Goal: Ask a question

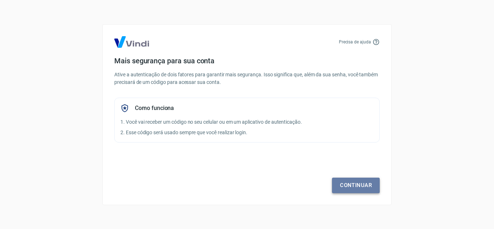
click at [356, 184] on link "Continuar" at bounding box center [356, 185] width 48 height 15
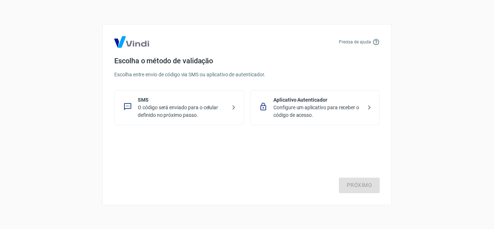
click at [179, 104] on p "O código será enviado para o celular definido no próximo passo." at bounding box center [182, 111] width 89 height 15
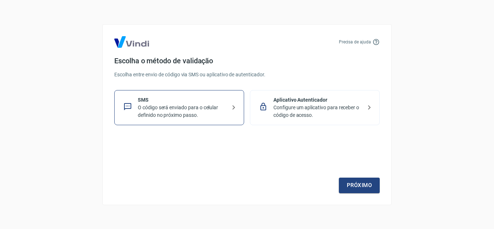
click at [195, 109] on p "O código será enviado para o celular definido no próximo passo." at bounding box center [182, 111] width 89 height 15
click at [360, 185] on link "Próximo" at bounding box center [359, 185] width 41 height 15
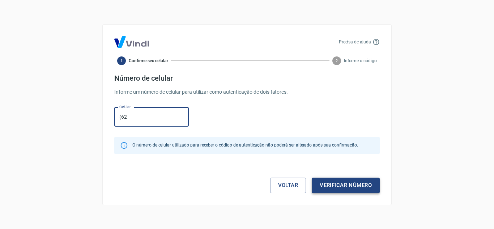
type input "(6"
type input "[PHONE_NUMBER]"
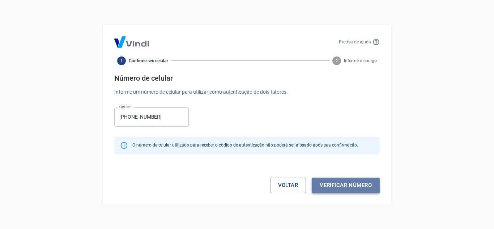
click at [360, 185] on button "Verificar número" at bounding box center [346, 185] width 68 height 15
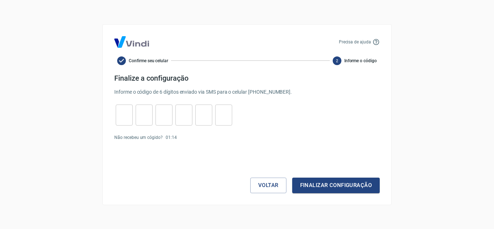
click at [128, 119] on input "tel" at bounding box center [124, 115] width 17 height 16
type input "8"
type input "0"
type input "6"
type input "9"
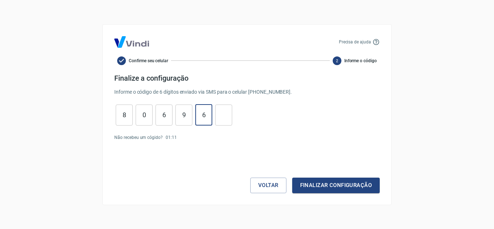
type input "6"
click at [362, 184] on button "Finalizar configuração" at bounding box center [336, 185] width 88 height 15
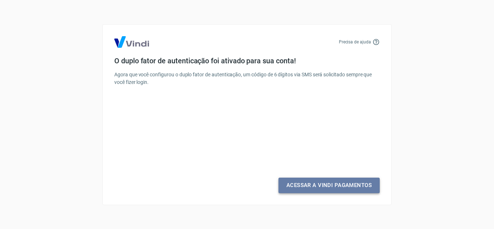
click at [362, 184] on link "Acessar a Vindi Pagamentos" at bounding box center [329, 185] width 101 height 15
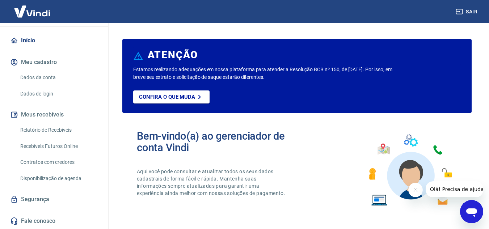
click at [61, 77] on link "Dados da conta" at bounding box center [58, 77] width 82 height 15
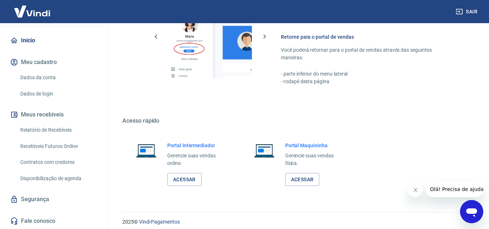
scroll to position [440, 0]
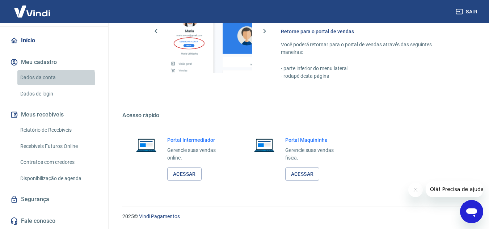
click at [47, 79] on link "Dados da conta" at bounding box center [58, 77] width 82 height 15
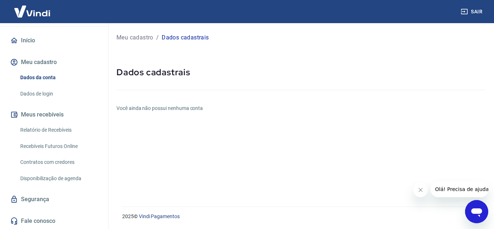
click at [53, 90] on link "Dados de login" at bounding box center [58, 93] width 82 height 15
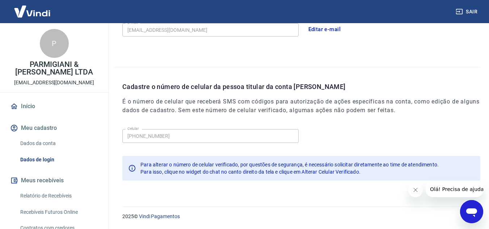
click at [60, 53] on div "P" at bounding box center [54, 43] width 29 height 29
click at [25, 106] on link "Início" at bounding box center [54, 106] width 91 height 16
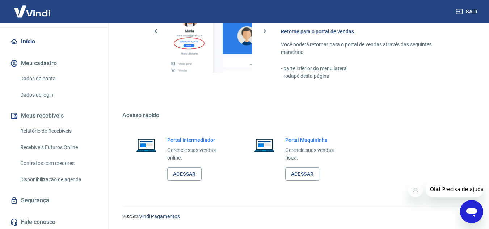
scroll to position [66, 0]
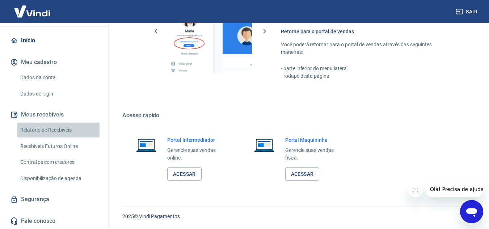
click at [72, 127] on link "Relatório de Recebíveis" at bounding box center [58, 130] width 82 height 15
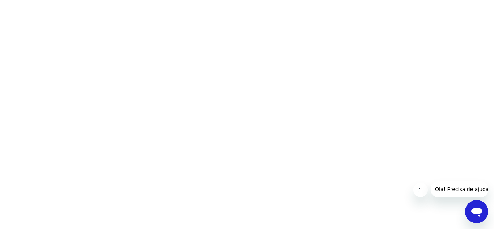
click at [468, 206] on div "Abrir janela de mensagens" at bounding box center [477, 212] width 22 height 22
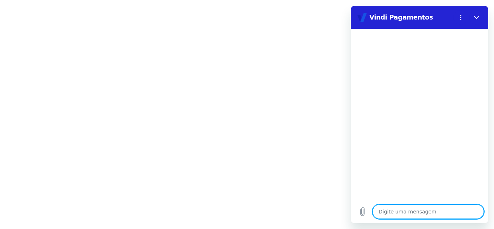
type textarea "o"
type textarea "x"
type textarea "ol"
type textarea "x"
type textarea "ola"
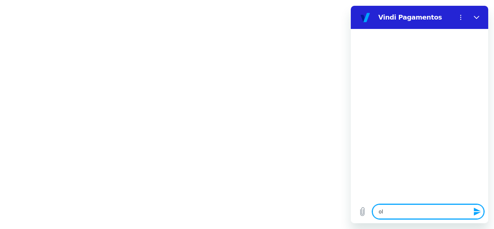
type textarea "x"
type textarea "o"
type textarea "x"
type textarea "on"
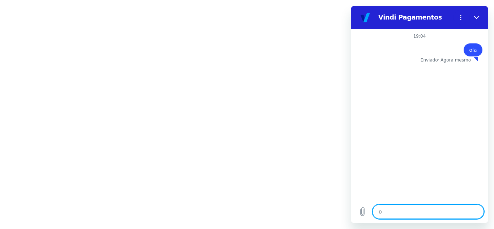
type textarea "x"
type textarea "ond"
type textarea "x"
type textarea "onde"
type textarea "x"
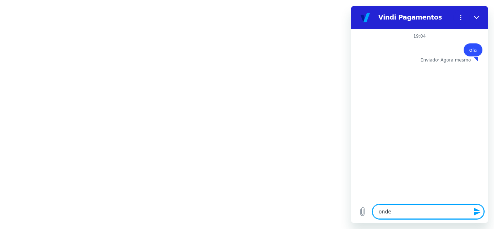
type textarea "onde"
type textarea "x"
type textarea "onde e"
type textarea "x"
type textarea "onde en"
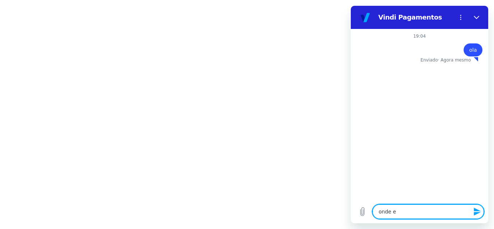
type textarea "x"
type textarea "onde enc"
type textarea "x"
type textarea "onde enco"
type textarea "x"
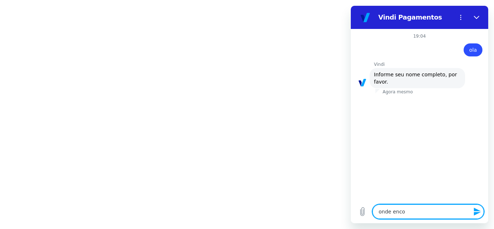
type textarea "onde encon"
type textarea "x"
type textarea "onde encont"
type textarea "x"
type textarea "onde encontr"
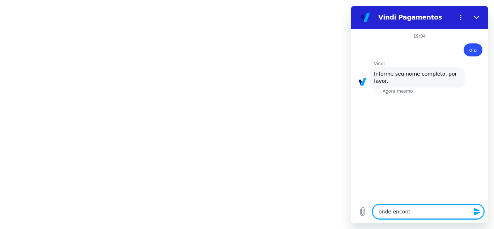
type textarea "x"
type textarea "onde encontro"
type textarea "x"
type textarea "onde encontro"
type textarea "x"
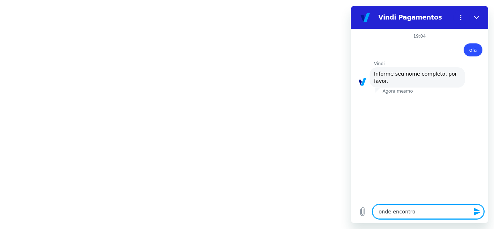
type textarea "onde encontro a"
type textarea "x"
type textarea "onde encontro a"
type textarea "x"
type textarea "onde encontro a"
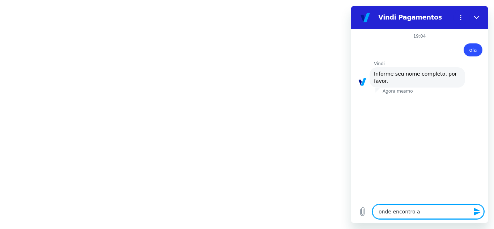
type textarea "x"
type textarea "onde encontro as"
type textarea "x"
type textarea "onde encontro as"
type textarea "x"
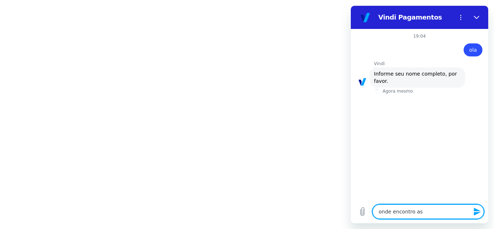
type textarea "onde encontro as"
type textarea "x"
type textarea "onde encontro a"
type textarea "x"
type textarea "onde encontro"
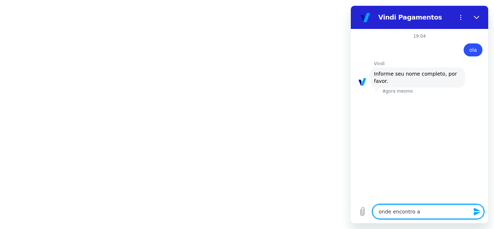
type textarea "x"
type textarea "onde encontro o"
type textarea "x"
type textarea "onde encontro o"
type textarea "x"
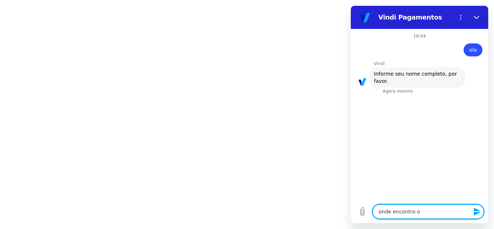
type textarea "onde encontro o c"
type textarea "x"
type textarea "onde encontro o co"
type textarea "x"
type textarea "onde encontro o c"
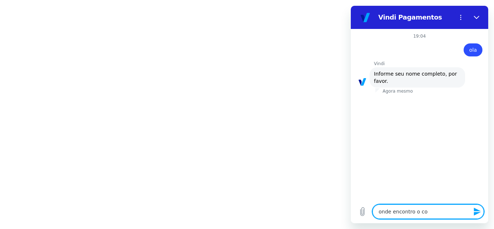
type textarea "x"
type textarea "onde encontro o ca"
type textarea "x"
type textarea "onde encontro o cam"
type textarea "x"
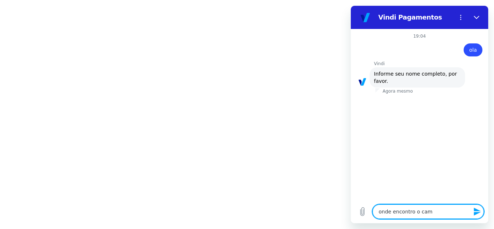
type textarea "onde encontro o camp"
type textarea "x"
type textarea "onde encontro o campo"
type textarea "x"
type textarea "onde encontro o campo"
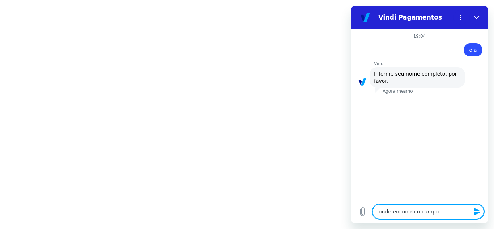
type textarea "x"
type textarea "onde encontro o campo c"
type textarea "x"
type textarea "onde encontro o campo co"
type textarea "x"
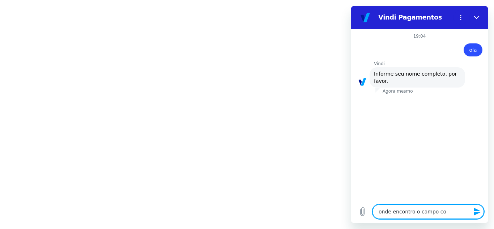
type textarea "onde encontro o campo con"
type textarea "x"
type textarea "onde encontro o campo conf"
type textarea "x"
type textarea "onde encontro o campo confi"
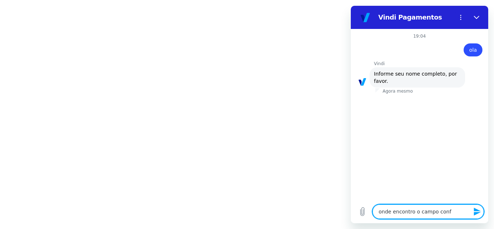
type textarea "x"
type textarea "onde encontro o campo config"
type textarea "x"
type textarea "onde encontro o campo configu"
type textarea "x"
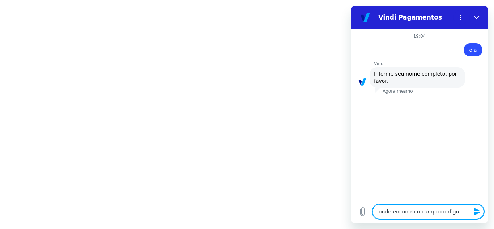
type textarea "onde encontro o campo configur"
type textarea "x"
type textarea "onde encontro o campo configura"
type textarea "x"
type textarea "onde encontro o campo configuraç"
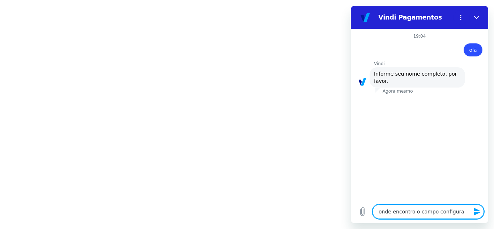
type textarea "x"
type textarea "onde encontro o campo configuraçã"
type textarea "x"
type textarea "onde encontro o campo configuração"
type textarea "x"
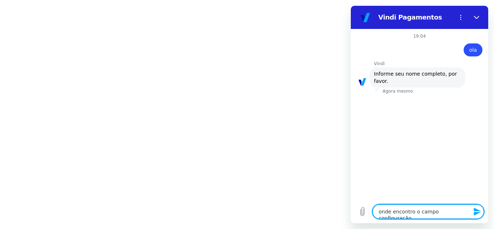
type textarea "onde encontro o campo configuraçãoe"
type textarea "x"
type textarea "onde encontro o campo configuraçãoes"
type textarea "x"
type textarea "onde encontro o campo configuraçãoes"
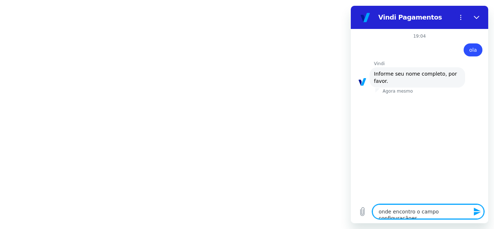
type textarea "x"
type textarea "onde encontro o campo configuraçãoes"
type textarea "x"
type textarea "onde encontro o campo configuraçãoe"
type textarea "x"
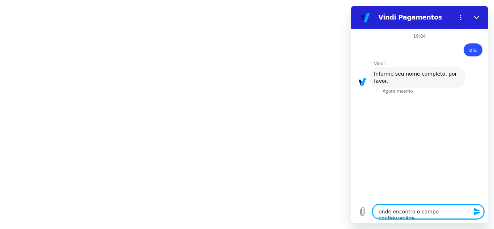
type textarea "onde encontro o campo configuração"
type textarea "x"
type textarea "onde encontro o campo configuraçã"
type textarea "x"
type textarea "onde encontro o campo configuraç"
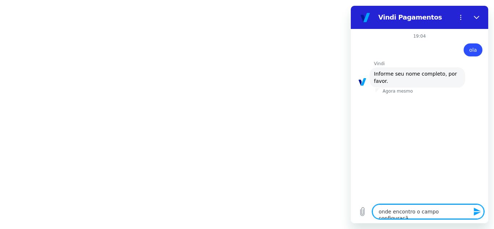
type textarea "x"
type textarea "onde encontro o campo configuraçõ"
type textarea "x"
type textarea "onde encontro o campo configuraçõe"
type textarea "x"
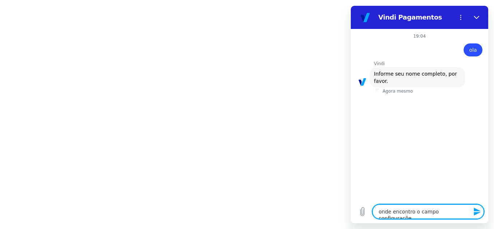
type textarea "onde encontro o campo configurações"
type textarea "x"
type textarea "onde encontro o campo configurações"
type textarea "x"
type textarea "onde encontro o campo configurações p"
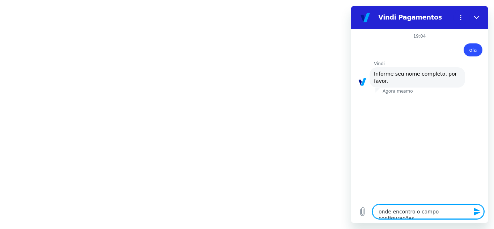
type textarea "x"
type textarea "onde encontro o campo configurações pa"
type textarea "x"
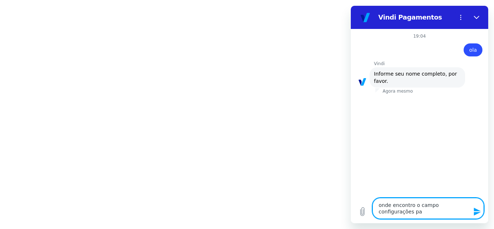
type textarea "onde encontro o campo configurações par"
type textarea "x"
type textarea "onde encontro o campo configurações para"
type textarea "x"
type textarea "onde encontro o campo configurações para"
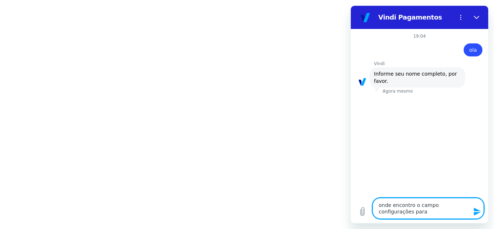
type textarea "x"
type textarea "onde encontro o campo configurações para q"
type textarea "x"
type textarea "onde encontro o campo configurações para qu"
type textarea "x"
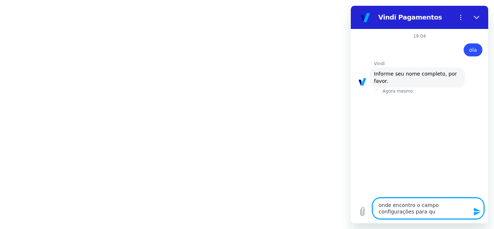
type textarea "onde encontro o campo configurações para que"
type textarea "x"
type textarea "onde encontro o campo configurações para que"
type textarea "x"
type textarea "onde encontro o campo configurações para que e"
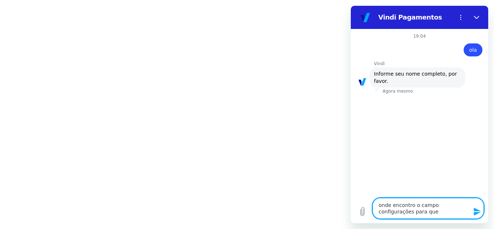
type textarea "x"
type textarea "onde encontro o campo configurações para que eu"
type textarea "x"
type textarea "onde encontro o campo configurações para que eu"
type textarea "x"
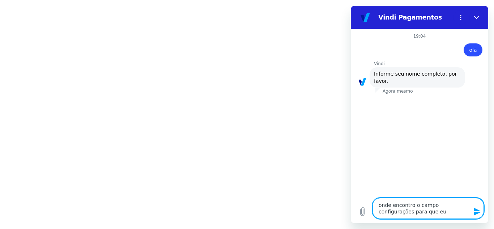
type textarea "onde encontro o campo configurações para que eu a"
type textarea "x"
type textarea "onde encontro o campo configurações para que eu al"
type textarea "x"
type textarea "onde encontro o campo configurações para que eu alt"
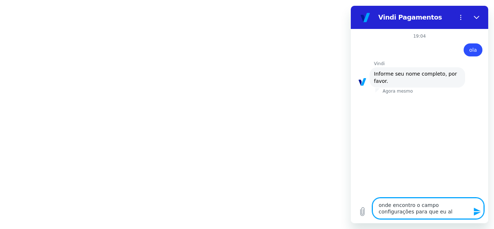
type textarea "x"
type textarea "onde encontro o campo configurações para que eu alte"
type textarea "x"
type textarea "onde encontro o campo configurações para que eu alter"
type textarea "x"
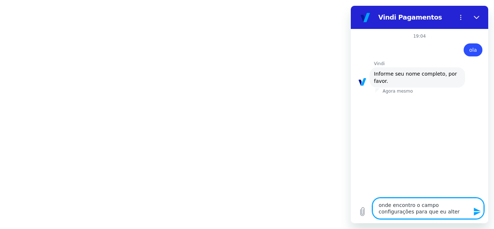
type textarea "onde encontro o campo configurações para que eu altere"
type textarea "x"
type textarea "onde encontro o campo configurações para que eu altere"
type textarea "x"
type textarea "onde encontro o campo configurações para que eu altere o"
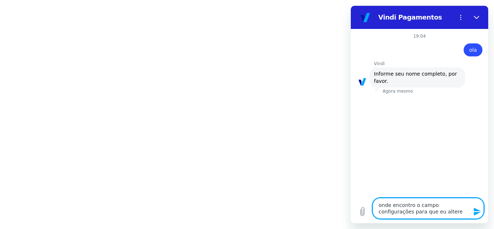
type textarea "x"
type textarea "onde encontro o campo configurações para que eu altere o"
type textarea "x"
type textarea "onde encontro o campo configurações para que eu altere o p"
type textarea "x"
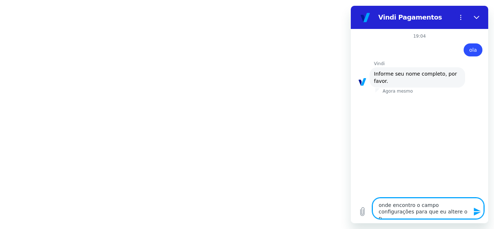
type textarea "onde encontro o campo configurações para que eu altere o pa"
type textarea "x"
type textarea "onde encontro o campo configurações para que eu altere o par"
type textarea "x"
type textarea "onde encontro o campo configurações para que eu altere o parc"
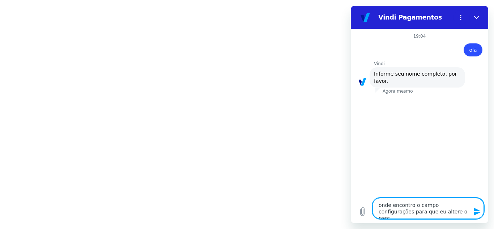
type textarea "x"
type textarea "onde encontro o campo configurações para que eu altere o parce"
type textarea "x"
type textarea "onde encontro o campo configurações para que eu altere o parcel"
type textarea "x"
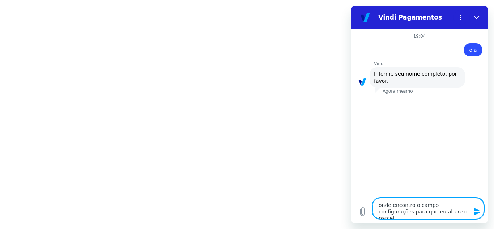
type textarea "onde encontro o campo configurações para que eu altere o parcelm"
type textarea "x"
type textarea "onde encontro o campo configurações para que eu altere o parcelma"
type textarea "x"
type textarea "onde encontro o campo configurações para que eu altere o parcelman"
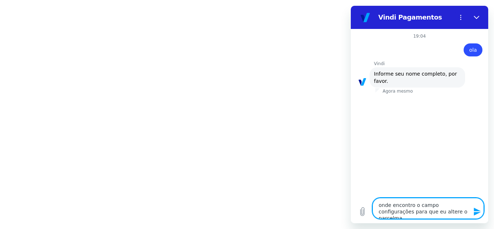
type textarea "x"
type textarea "onde encontro o campo configurações para que eu altere o parcelmane"
type textarea "x"
type textarea "onde encontro o campo configurações para que eu altere o parcelman"
type textarea "x"
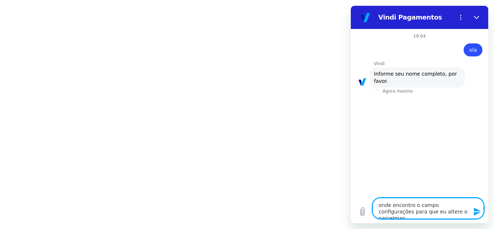
type textarea "onde encontro o campo configurações para que eu altere o parcelma"
type textarea "x"
type textarea "onde encontro o campo configurações para que eu altere o parcelm"
type textarea "x"
type textarea "onde encontro o campo configurações para que eu altere o parcel"
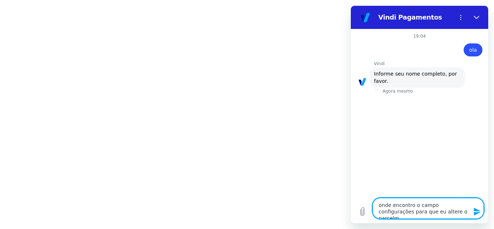
type textarea "x"
type textarea "onde encontro o campo configurações para que eu altere o parcela"
type textarea "x"
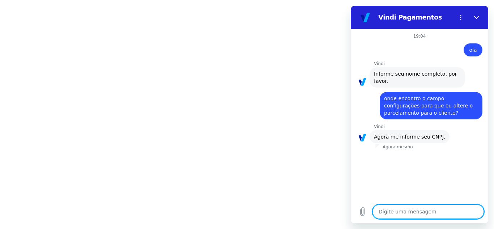
paste textarea "49.732.823/0001-09"
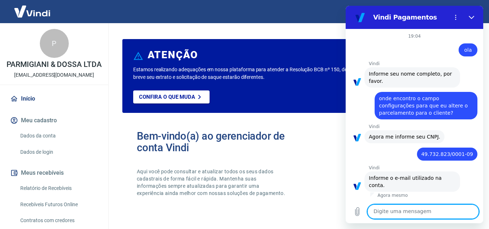
click at [452, 212] on textarea at bounding box center [422, 211] width 111 height 14
type textarea "p"
paste textarea "[EMAIL_ADDRESS][DOMAIN_NAME]"
type textarea "Padoss.arq@gmail.com"
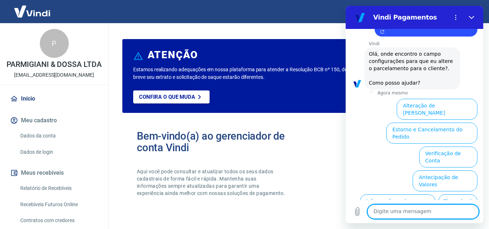
scroll to position [213, 0]
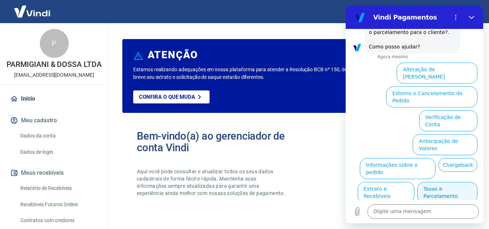
click at [442, 182] on button "Taxas e Parcelamento" at bounding box center [447, 192] width 60 height 21
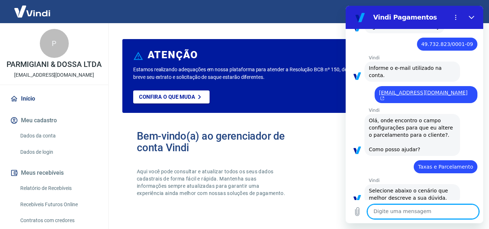
scroll to position [209, 0]
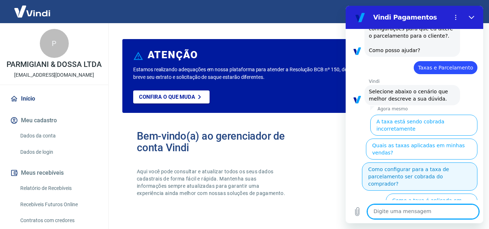
click at [395, 163] on button "Como configurar para a taxa de parcelamento ser cobrada do comprador?" at bounding box center [419, 177] width 115 height 28
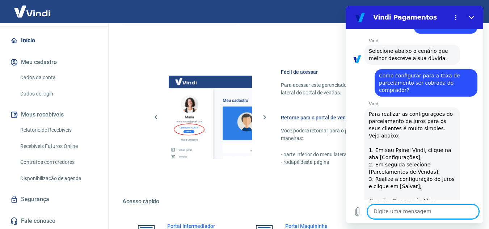
scroll to position [440, 0]
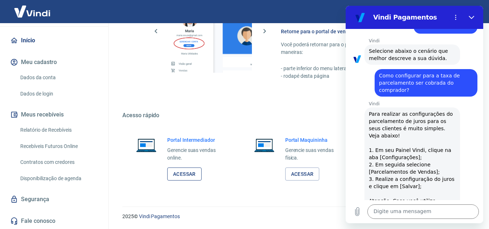
click at [189, 176] on link "Acessar" at bounding box center [184, 174] width 34 height 13
click at [450, 212] on textarea at bounding box center [422, 211] width 111 height 14
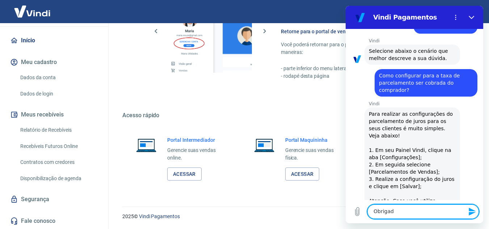
type textarea "Obrigada"
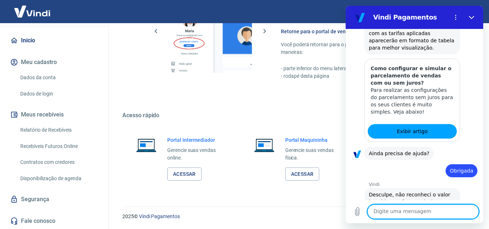
scroll to position [647, 0]
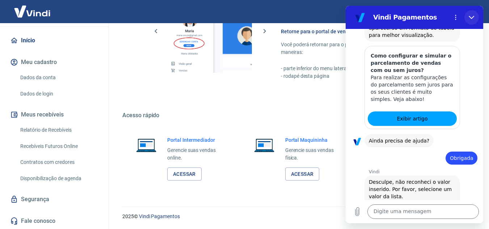
click at [469, 18] on icon "Fechar" at bounding box center [472, 17] width 6 height 6
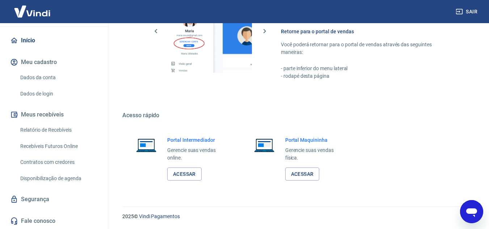
scroll to position [0, 0]
